Goal: Task Accomplishment & Management: Use online tool/utility

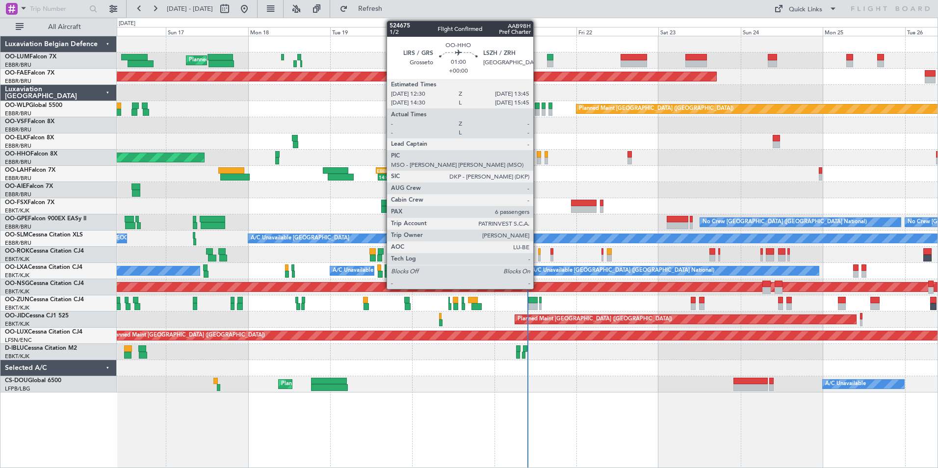
click at [538, 154] on div at bounding box center [539, 154] width 4 height 7
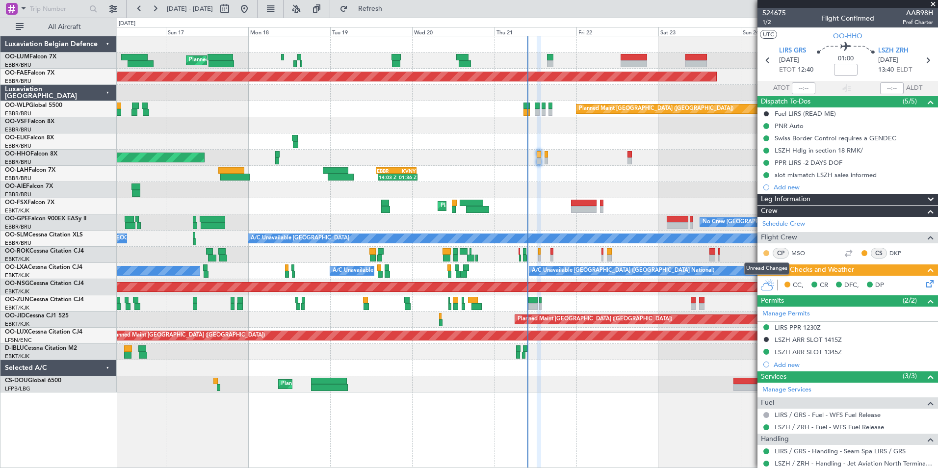
click at [766, 254] on button at bounding box center [766, 253] width 6 height 6
click at [768, 279] on span "Acknowledged" at bounding box center [769, 282] width 43 height 10
click at [861, 252] on button at bounding box center [864, 253] width 6 height 6
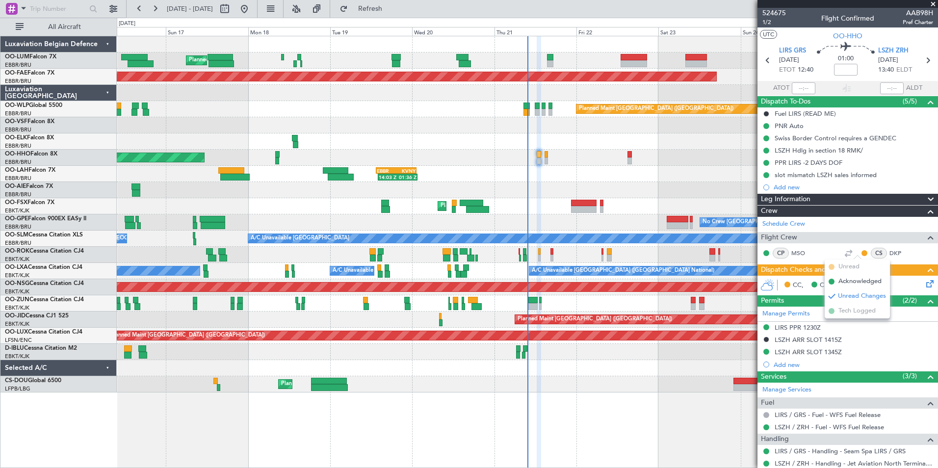
click at [845, 283] on span "Acknowledged" at bounding box center [859, 282] width 43 height 10
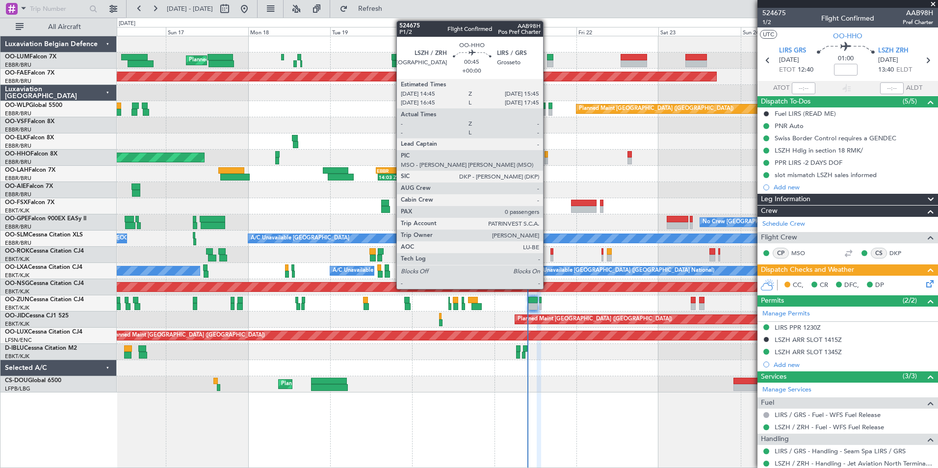
click at [547, 156] on div at bounding box center [545, 154] width 3 height 7
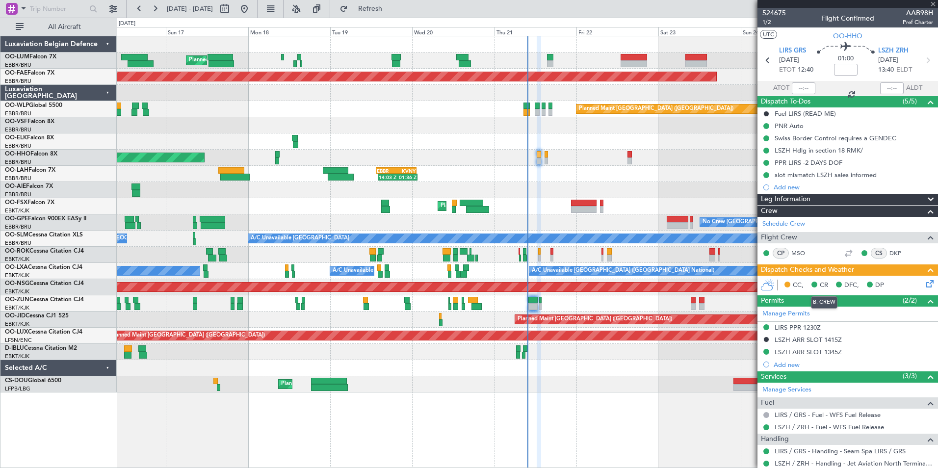
type input "0"
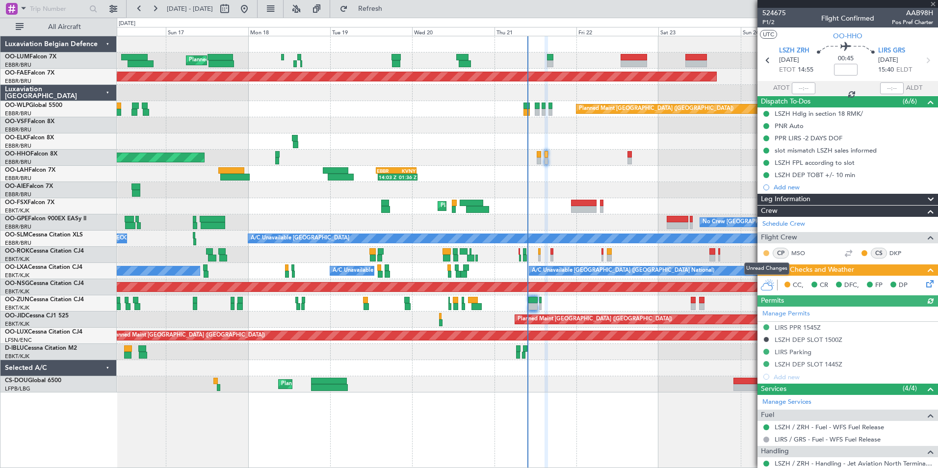
click at [767, 254] on button at bounding box center [766, 253] width 6 height 6
click at [759, 282] on span "Acknowledged" at bounding box center [769, 282] width 43 height 10
click at [861, 252] on button at bounding box center [864, 253] width 6 height 6
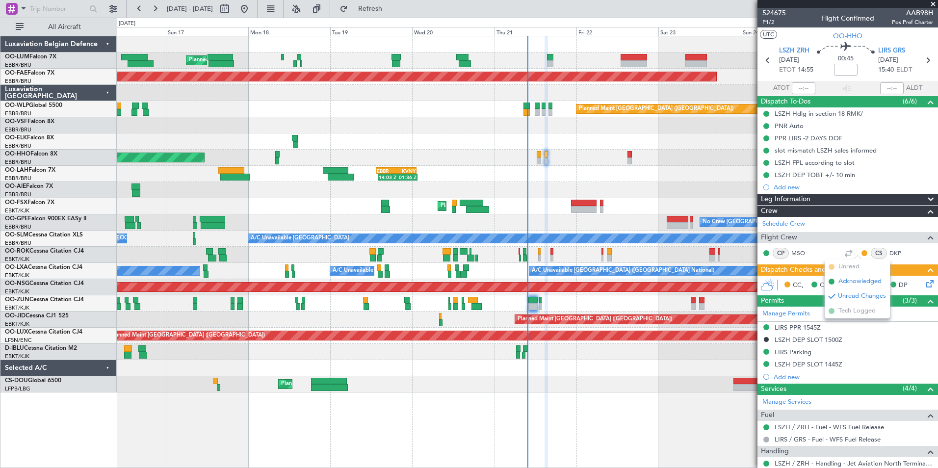
click at [845, 282] on span "Acknowledged" at bounding box center [859, 282] width 43 height 10
drag, startPoint x: 933, startPoint y: 2, endPoint x: 931, endPoint y: 9, distance: 7.1
click at [934, 3] on span at bounding box center [933, 4] width 10 height 9
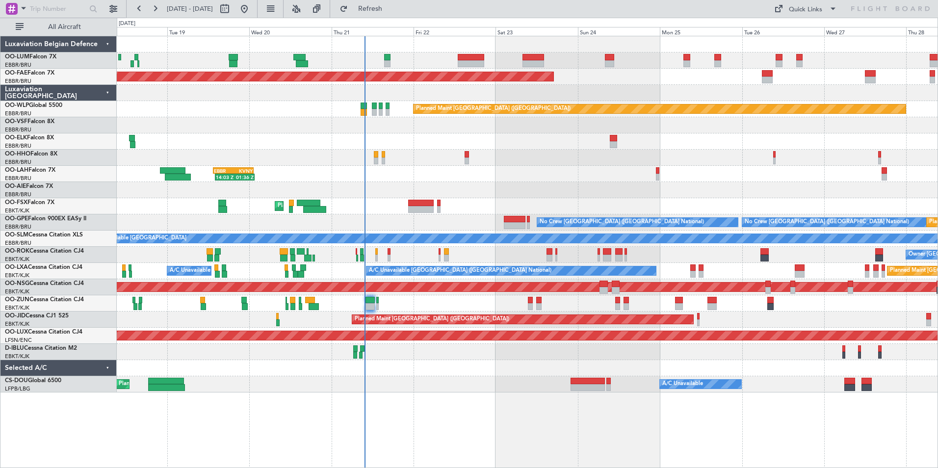
click at [454, 305] on div "Planned Maint Kortrijk-[GEOGRAPHIC_DATA]" at bounding box center [527, 303] width 821 height 16
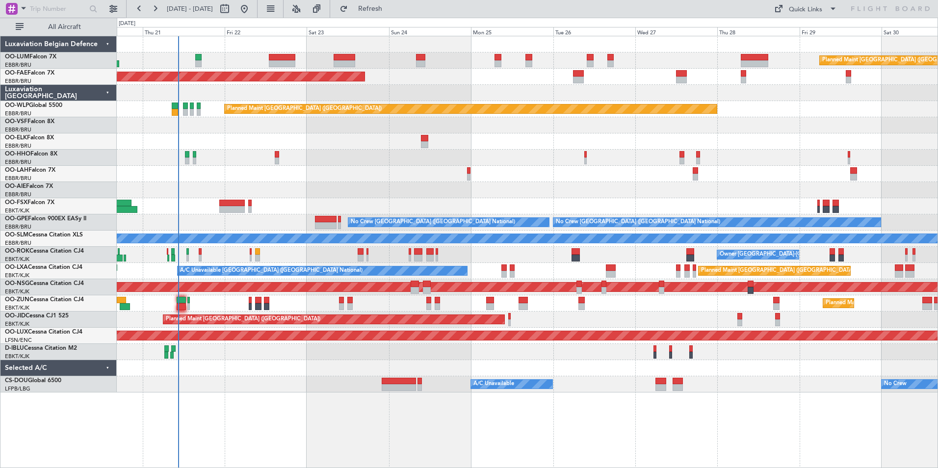
click at [558, 167] on div "14:03 Z 01:36 Z EBBR 13:30 Z KVNY 01:15 Z Planned Maint Alton-st Louis (St Loui…" at bounding box center [527, 174] width 821 height 16
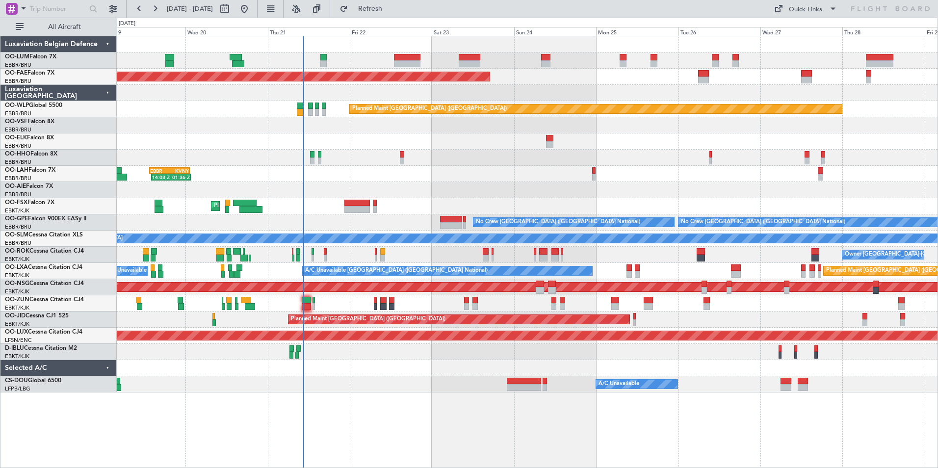
click at [445, 168] on div "EBBR 13:30 Z KVNY 01:15 Z 14:03 Z 01:36 Z" at bounding box center [527, 174] width 821 height 16
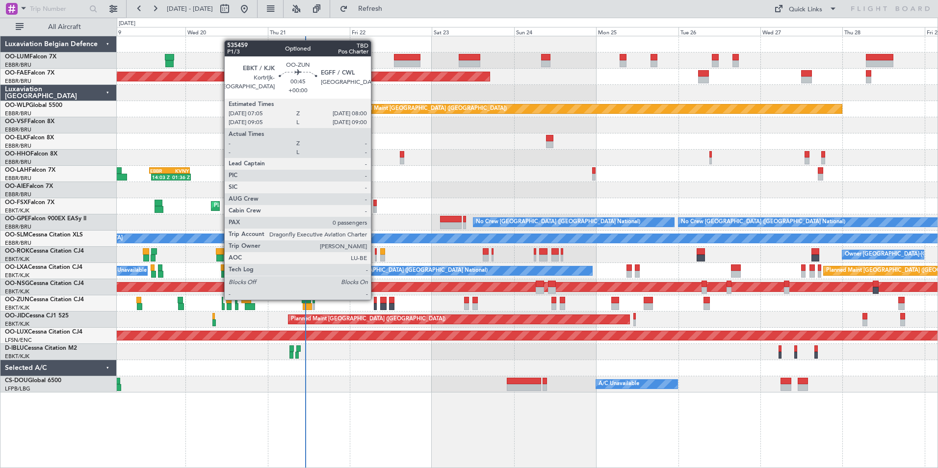
click at [375, 299] on div at bounding box center [375, 300] width 3 height 7
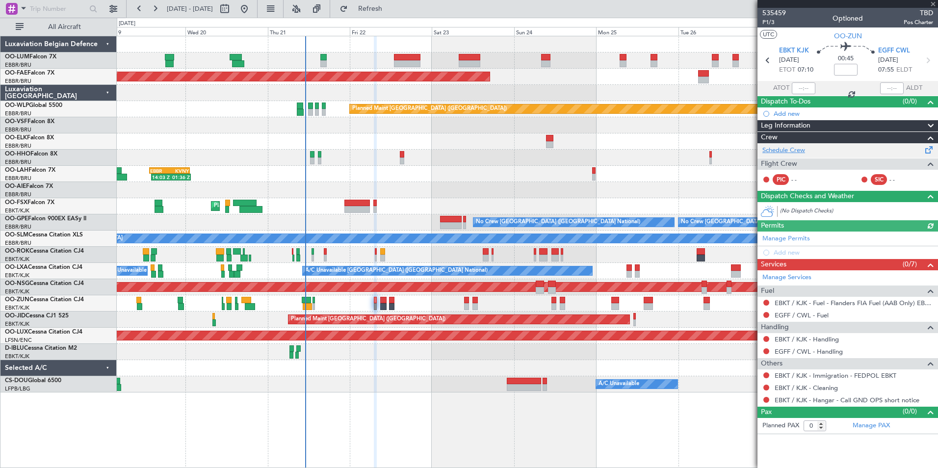
click at [782, 147] on link "Schedule Crew" at bounding box center [783, 151] width 43 height 10
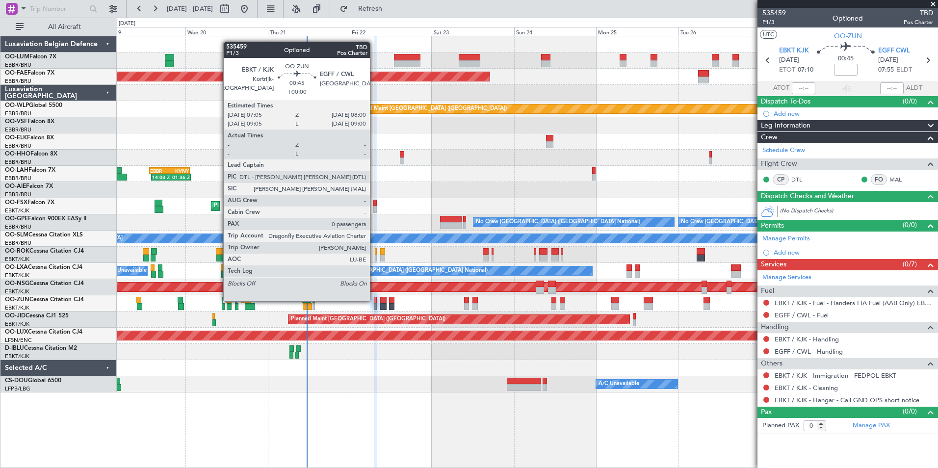
click at [374, 300] on div at bounding box center [375, 300] width 3 height 7
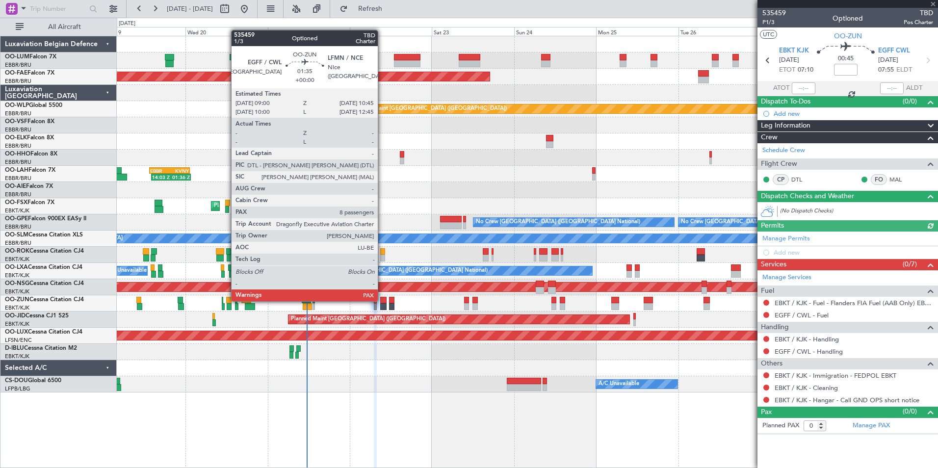
click at [382, 300] on div at bounding box center [383, 300] width 6 height 7
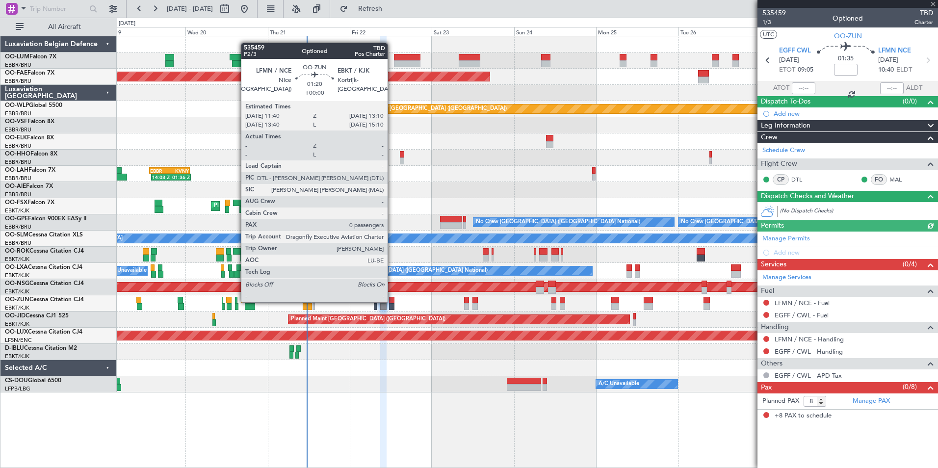
click at [392, 301] on div at bounding box center [391, 300] width 5 height 7
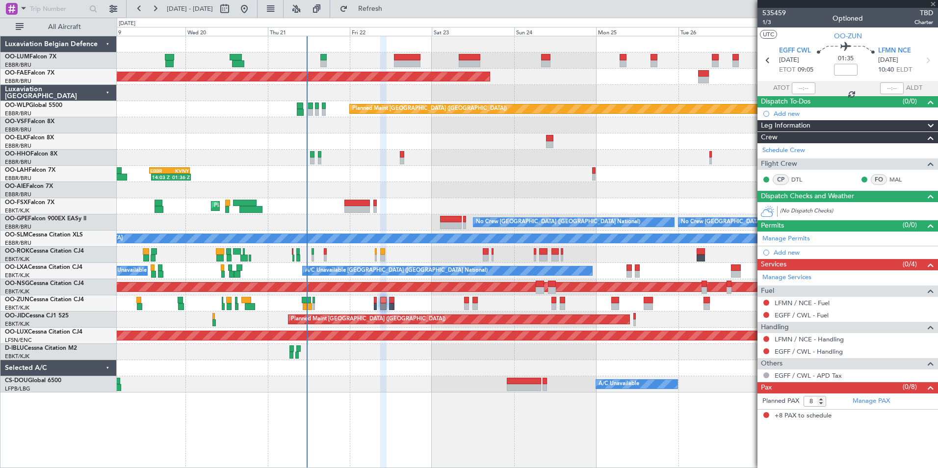
type input "0"
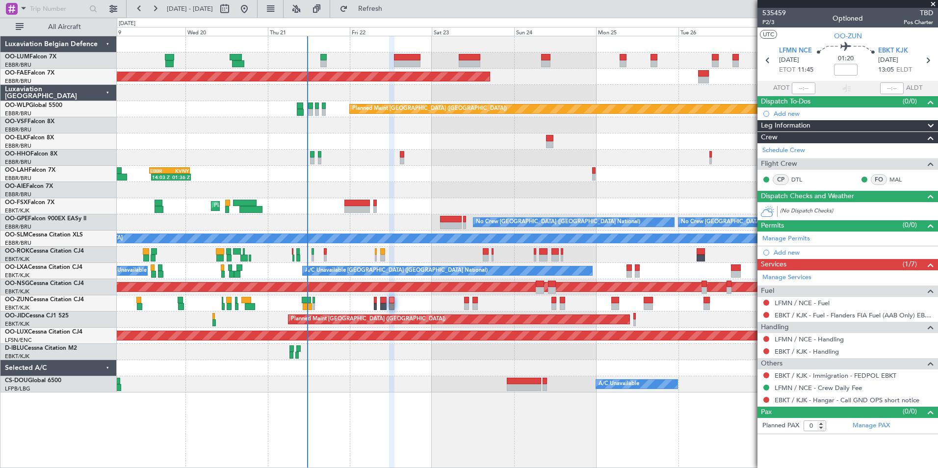
click at [933, 2] on span at bounding box center [933, 4] width 10 height 9
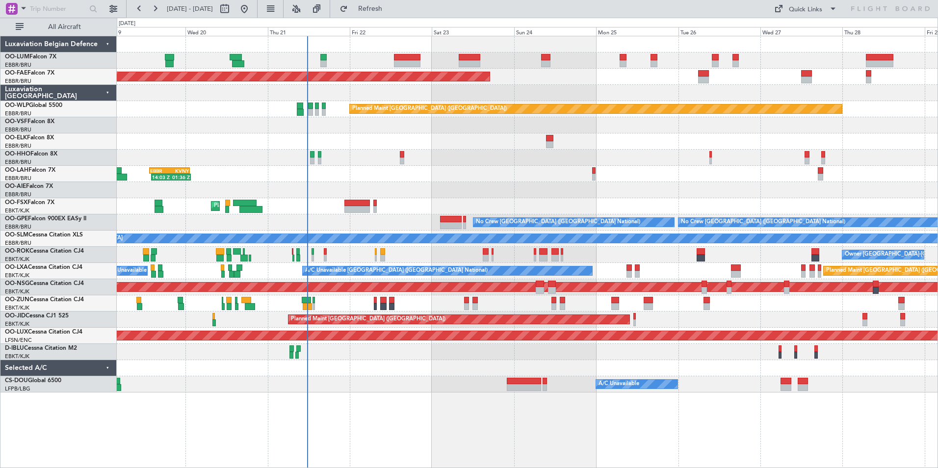
click at [0, 163] on html "19 Aug 2025 - 29 Aug 2025 Refresh Quick Links All Aircraft Planned Maint Brusse…" at bounding box center [469, 234] width 938 height 468
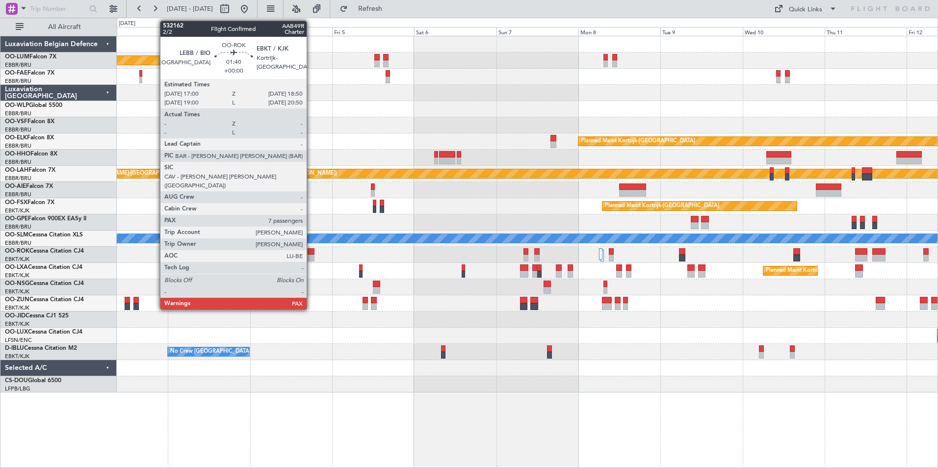
click at [311, 251] on div at bounding box center [311, 251] width 6 height 7
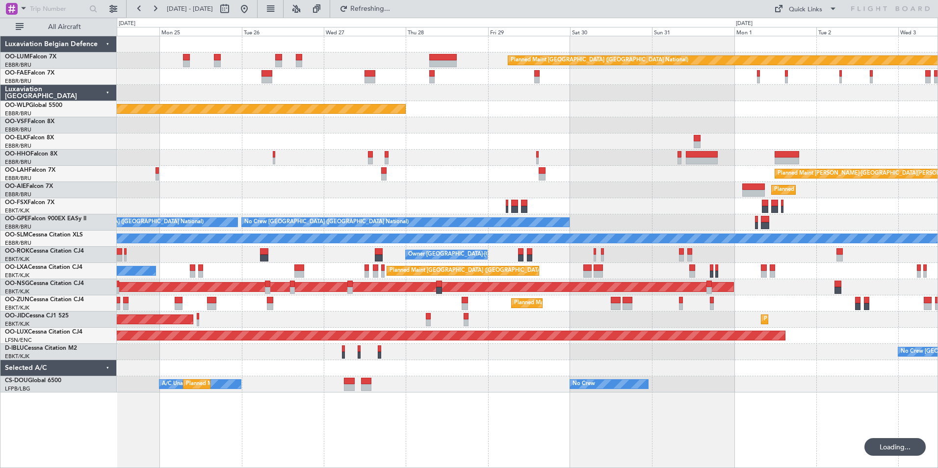
click at [937, 150] on html "02 Sep 2025 - 12 Sep 2025 Refreshing... Quick Links All Aircraft Planned Maint …" at bounding box center [469, 234] width 938 height 468
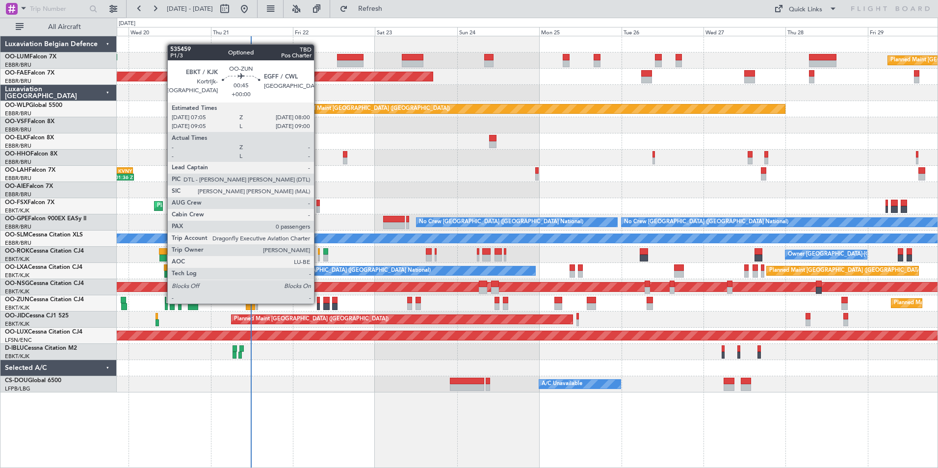
click at [318, 303] on div at bounding box center [318, 300] width 3 height 7
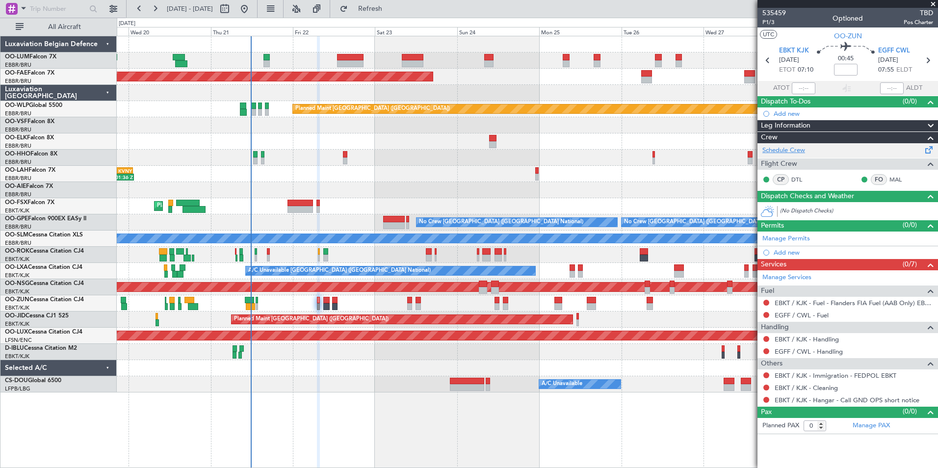
click at [796, 148] on link "Schedule Crew" at bounding box center [783, 151] width 43 height 10
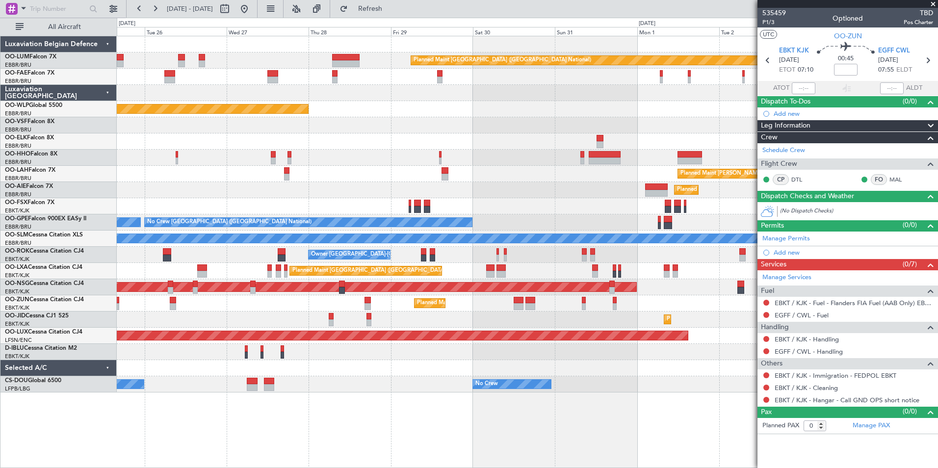
click at [127, 182] on div "Planned Maint [GEOGRAPHIC_DATA] ([GEOGRAPHIC_DATA])" at bounding box center [527, 190] width 821 height 16
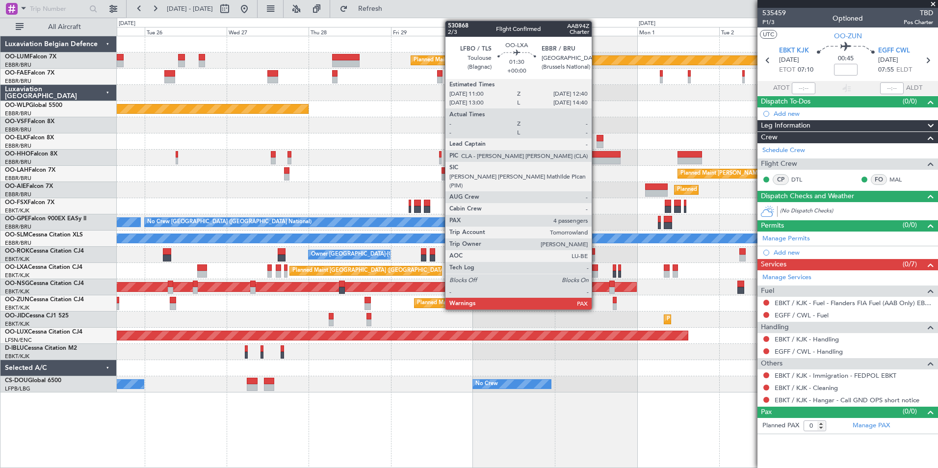
click at [596, 270] on div at bounding box center [595, 267] width 6 height 7
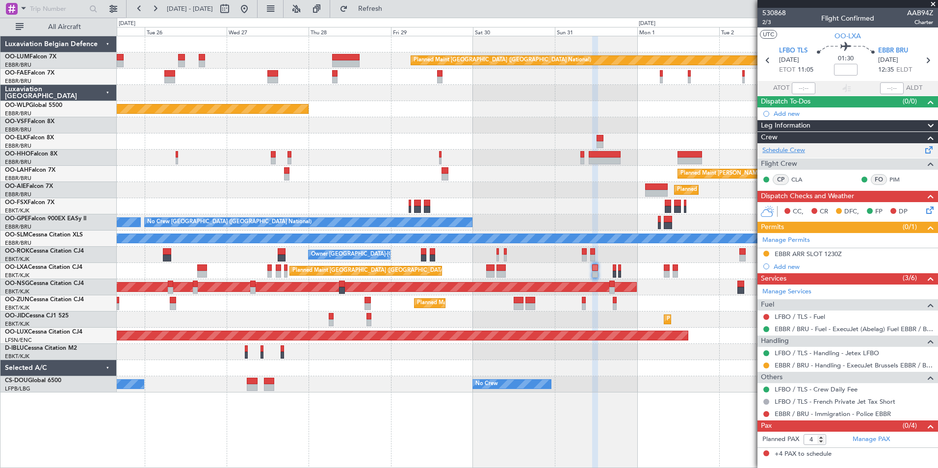
click at [790, 151] on link "Schedule Crew" at bounding box center [783, 151] width 43 height 10
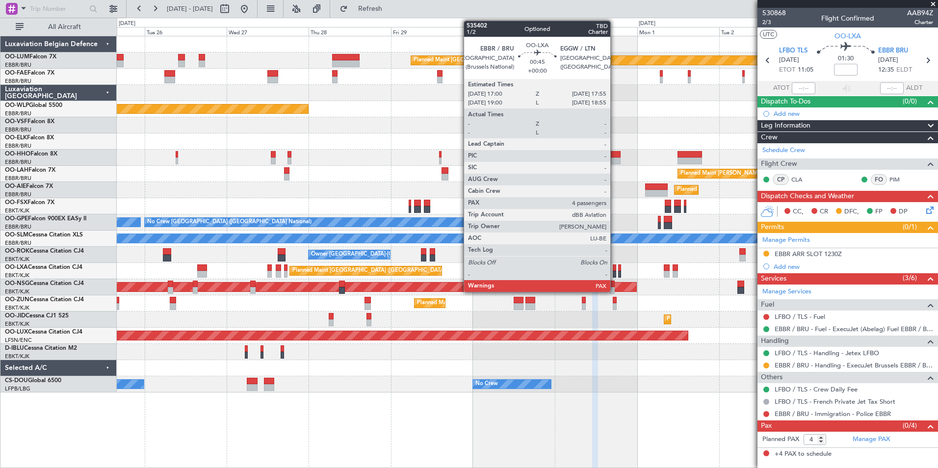
click at [615, 268] on div at bounding box center [614, 267] width 3 height 7
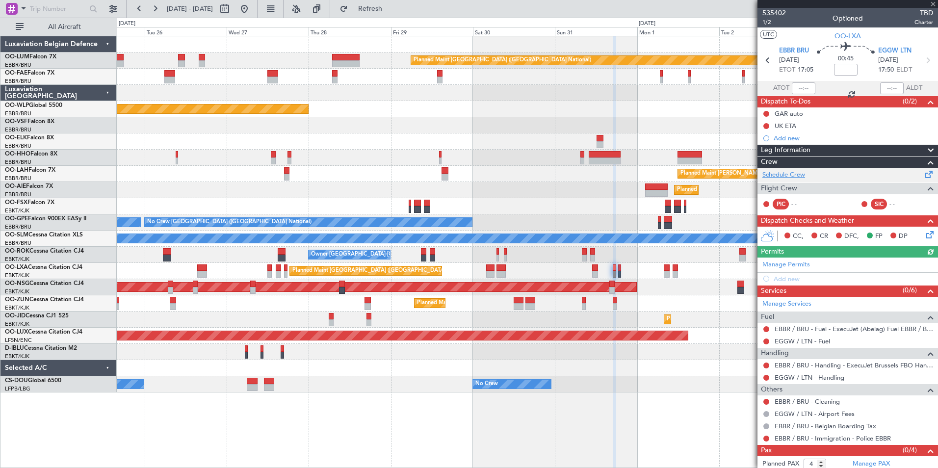
click at [792, 174] on link "Schedule Crew" at bounding box center [783, 175] width 43 height 10
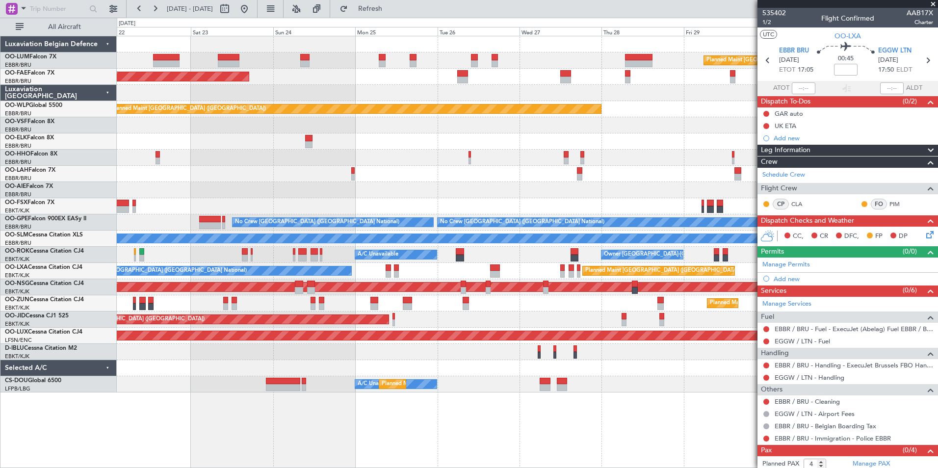
click at [602, 316] on div "Planned Maint Brussels (Brussels National) Planned Maint Kortrijk-Wevelgem Plan…" at bounding box center [527, 214] width 821 height 356
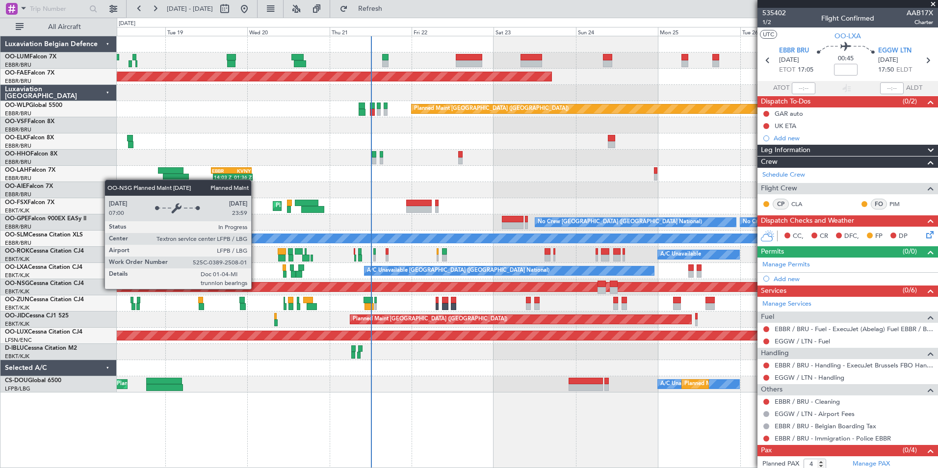
click at [558, 286] on div "Planned Maint [GEOGRAPHIC_DATA] ([GEOGRAPHIC_DATA])" at bounding box center [382, 287] width 1699 height 9
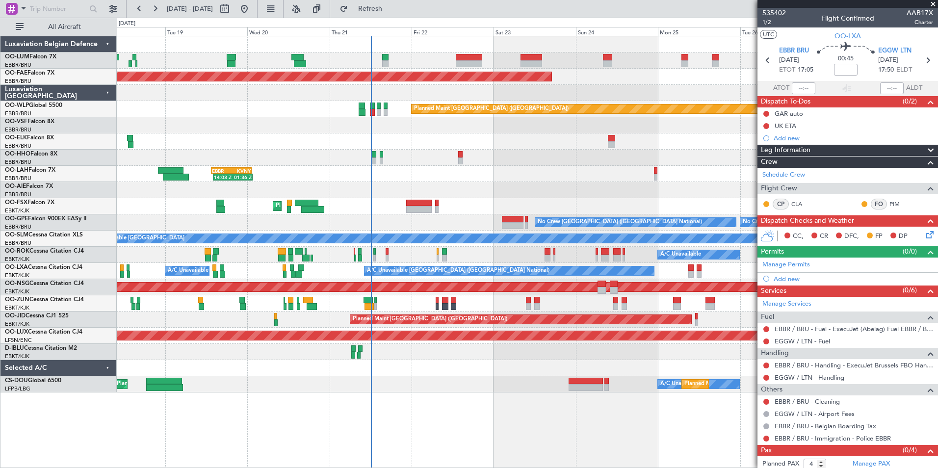
click at [933, 1] on span at bounding box center [933, 4] width 10 height 9
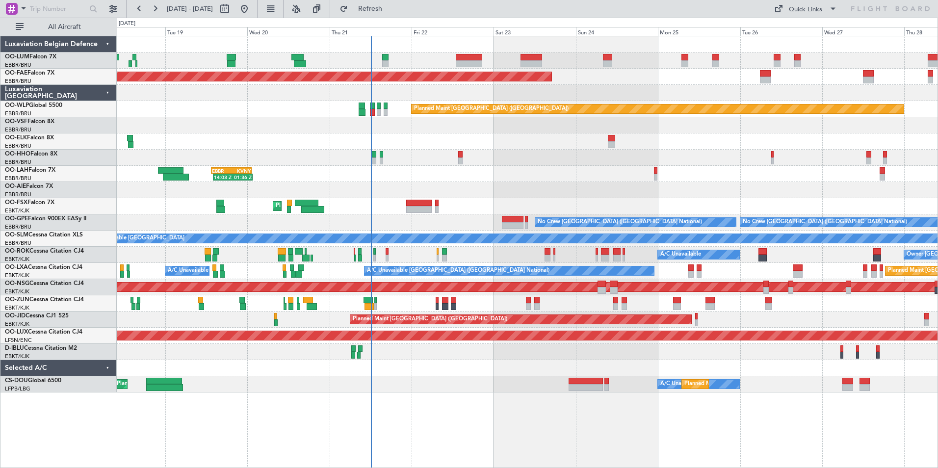
type input "0"
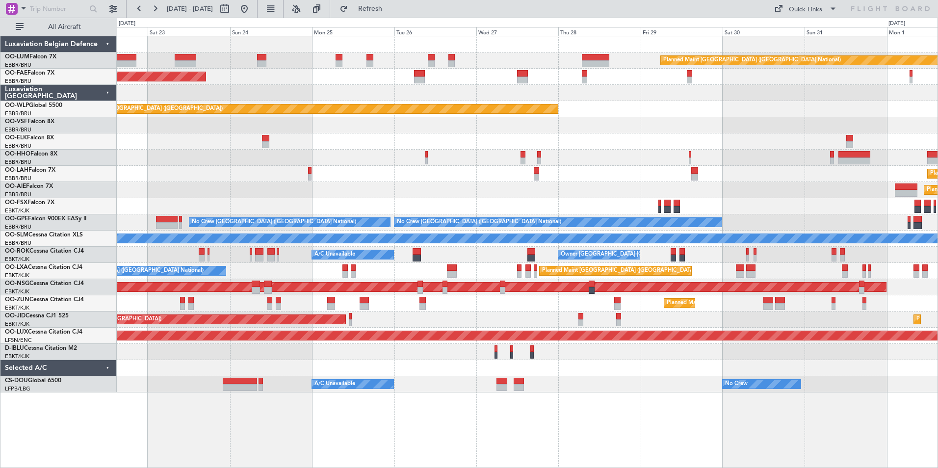
click at [433, 172] on div "Planned Maint [PERSON_NAME]-[GEOGRAPHIC_DATA][PERSON_NAME] ([GEOGRAPHIC_DATA][P…" at bounding box center [527, 174] width 821 height 16
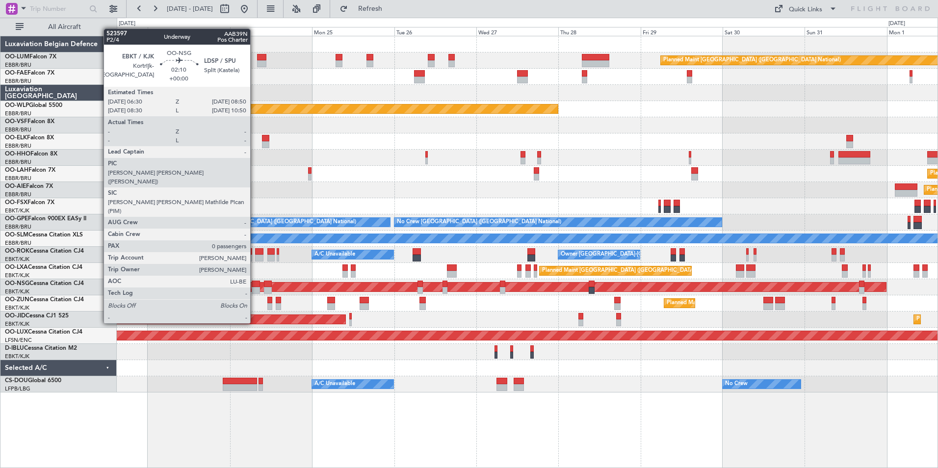
click at [255, 287] on div at bounding box center [256, 290] width 8 height 7
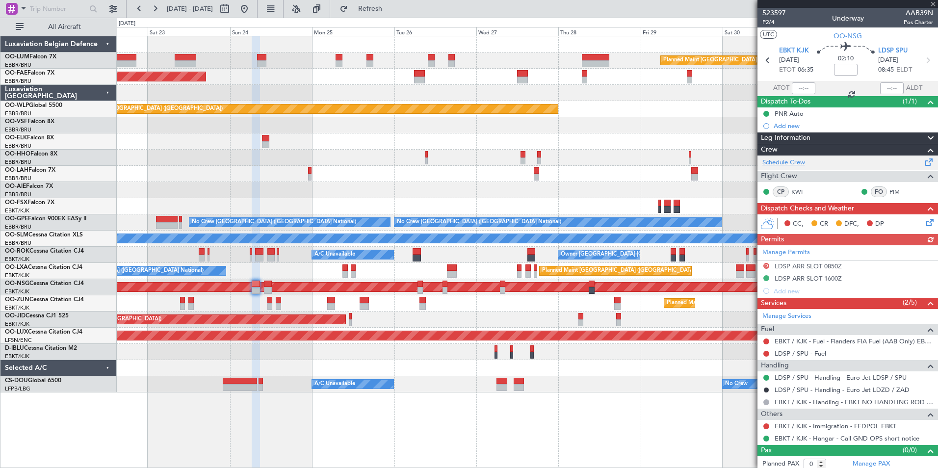
click at [794, 160] on link "Schedule Crew" at bounding box center [783, 163] width 43 height 10
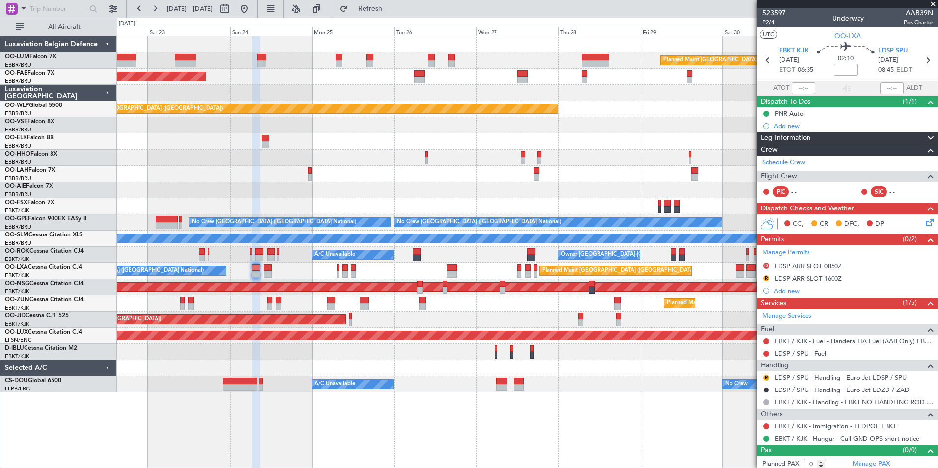
click at [934, 5] on span at bounding box center [933, 4] width 10 height 9
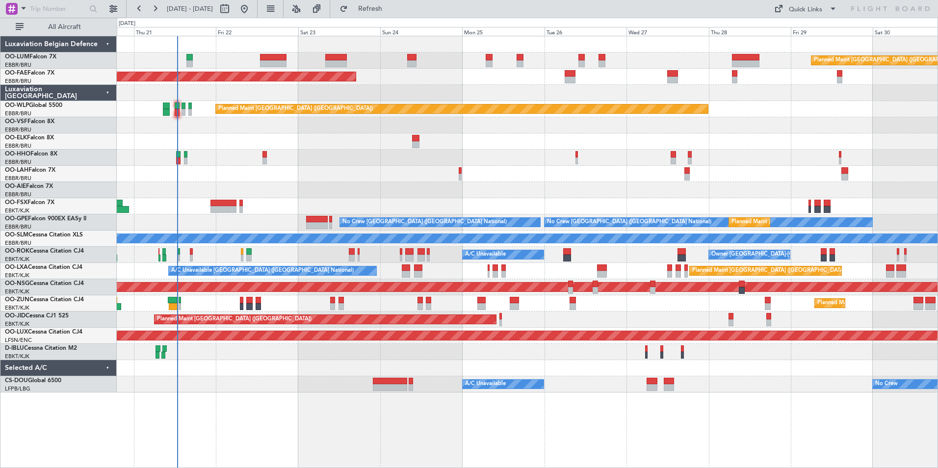
click at [144, 314] on div "Planned Maint [GEOGRAPHIC_DATA] ([GEOGRAPHIC_DATA] National) Planned Maint [GEO…" at bounding box center [527, 214] width 821 height 356
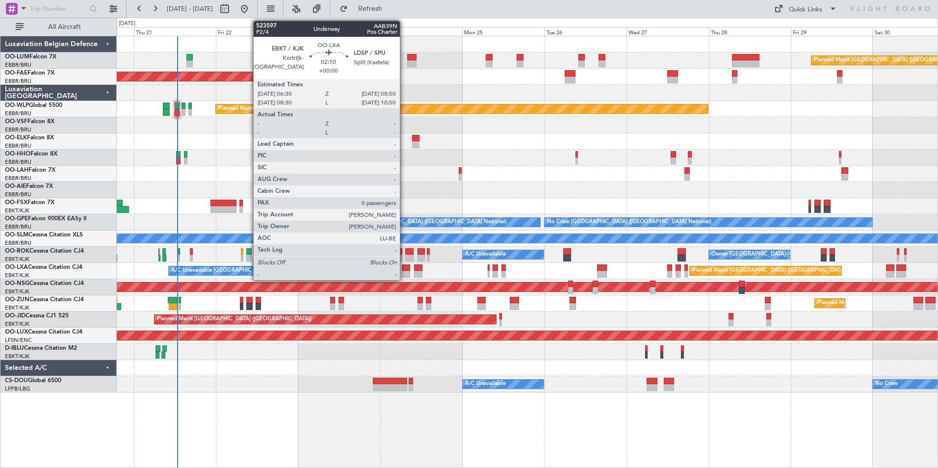
click at [404, 270] on div at bounding box center [406, 267] width 8 height 7
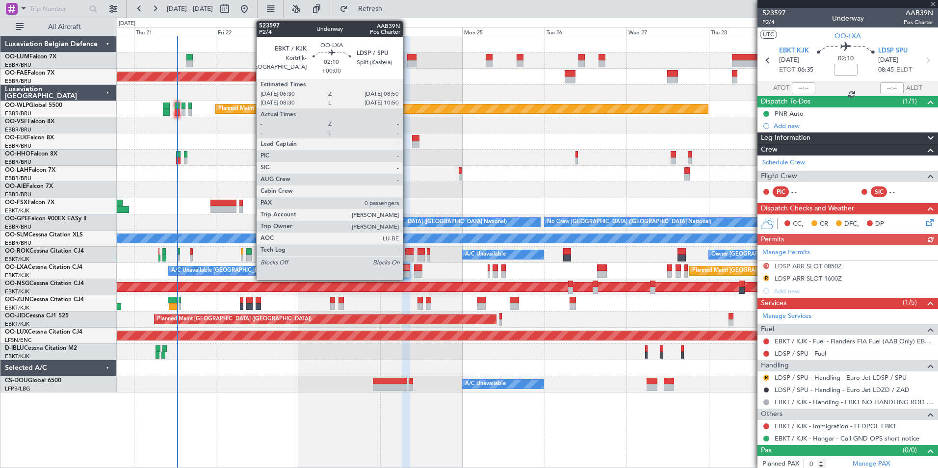
click at [407, 270] on div at bounding box center [406, 267] width 8 height 7
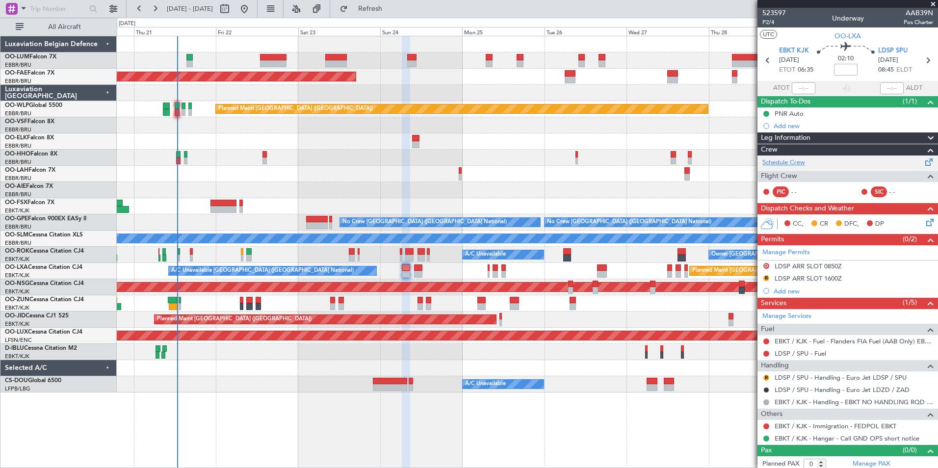
click at [790, 160] on link "Schedule Crew" at bounding box center [783, 163] width 43 height 10
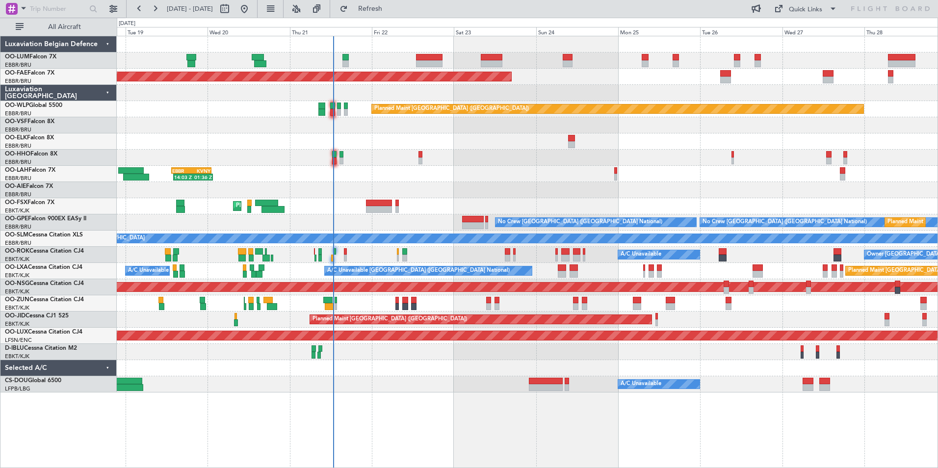
click at [316, 284] on div "Planned Maint [GEOGRAPHIC_DATA] ([GEOGRAPHIC_DATA] National) Planned Maint [GEO…" at bounding box center [527, 214] width 821 height 356
